Goal: Task Accomplishment & Management: Complete application form

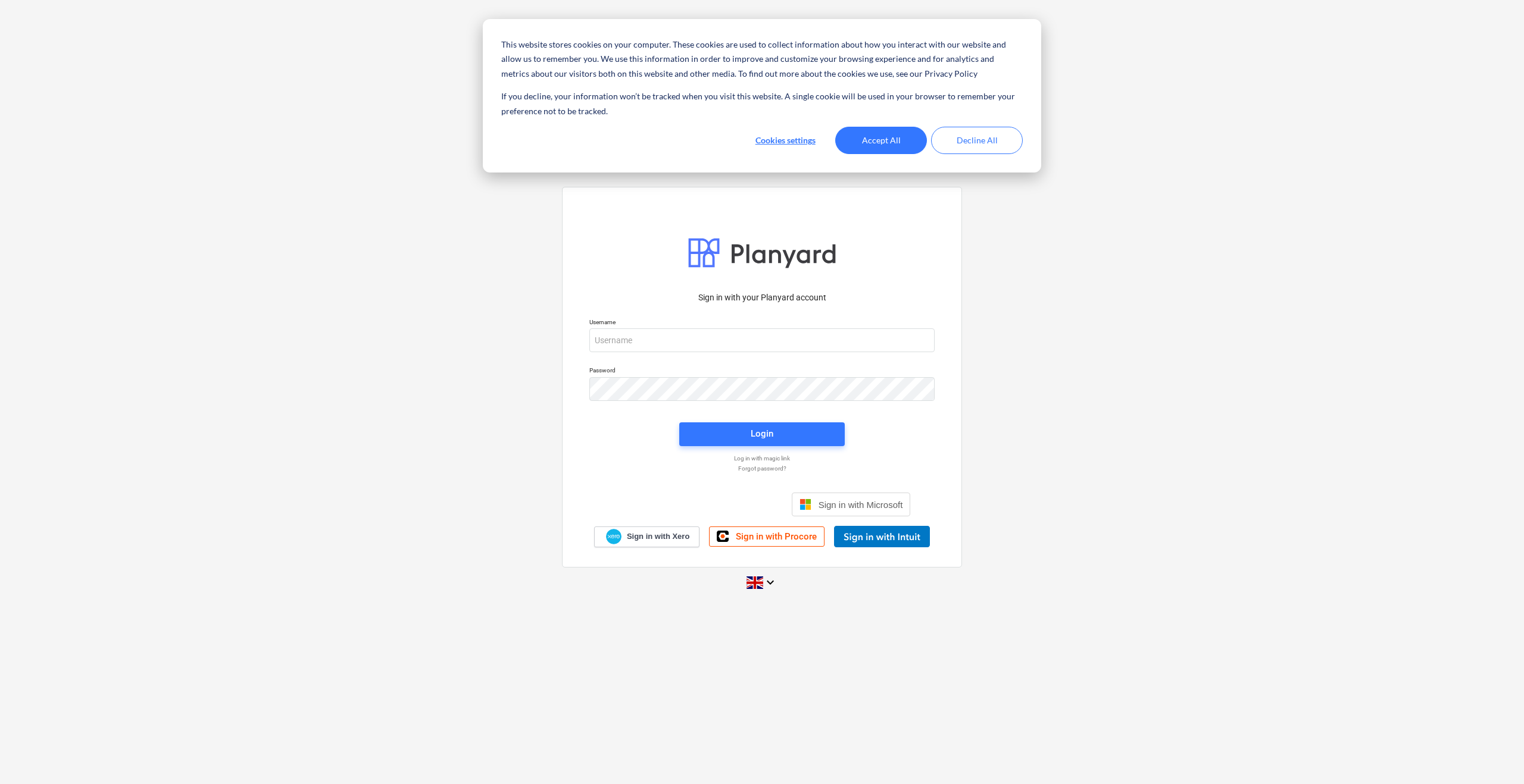
click at [698, 327] on p "Username" at bounding box center [762, 324] width 345 height 10
click at [699, 340] on input "email" at bounding box center [762, 340] width 345 height 24
click at [903, 143] on button "Accept All" at bounding box center [881, 141] width 91 height 28
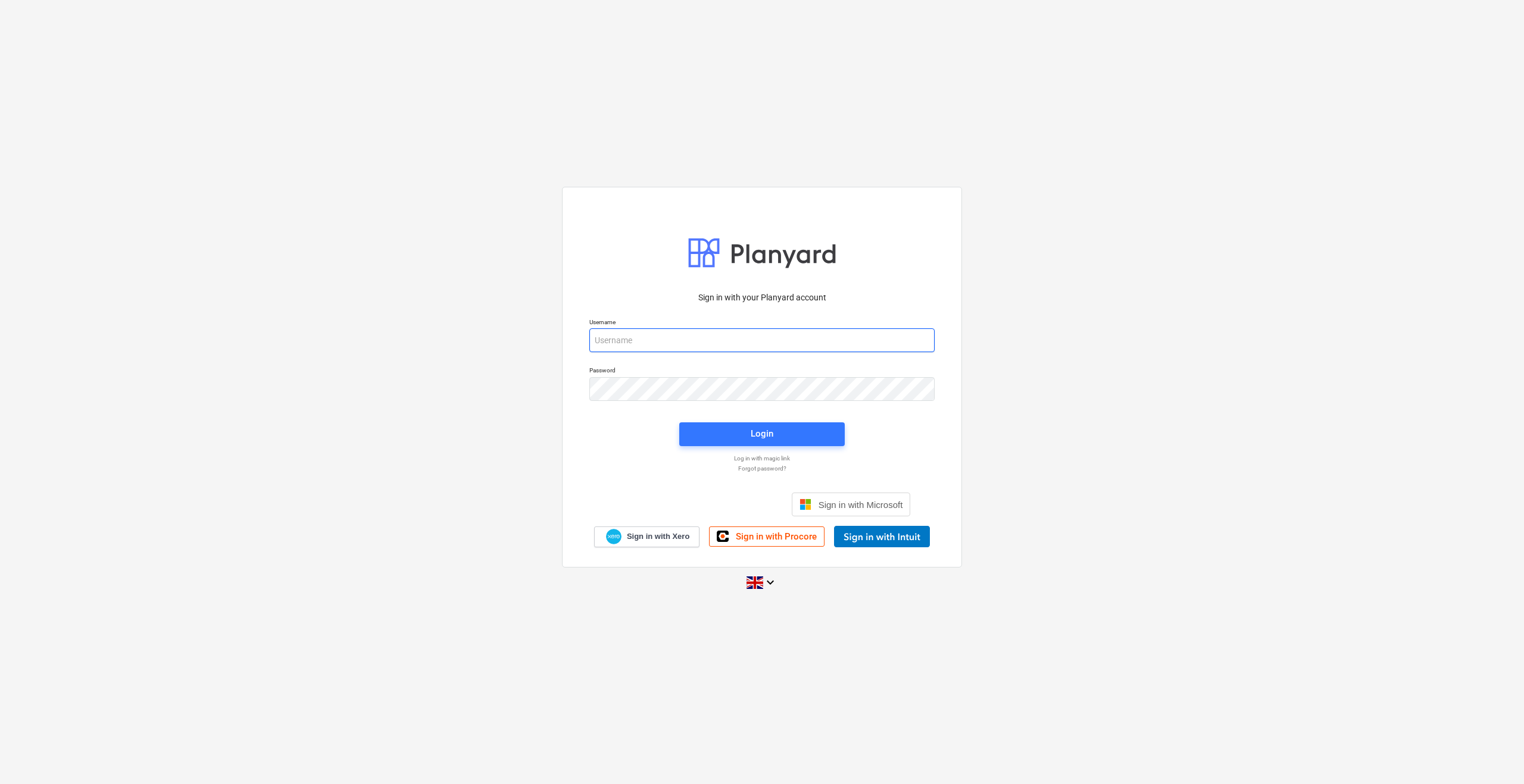
click at [687, 346] on input "email" at bounding box center [762, 340] width 345 height 24
type input "[PERSON_NAME]"
click at [857, 503] on span "Sign in with Microsoft" at bounding box center [861, 505] width 85 height 10
